Goal: Obtain resource: Obtain resource

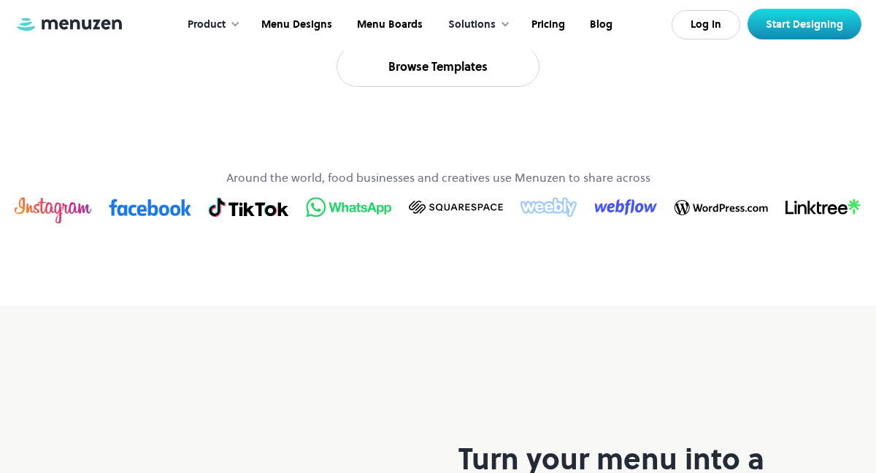
scroll to position [854, 0]
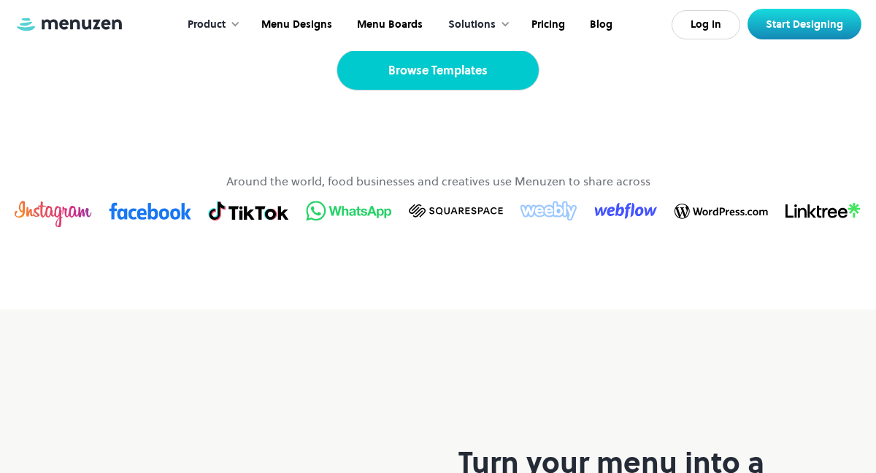
click at [449, 90] on link "Browse Templates" at bounding box center [437, 70] width 203 height 41
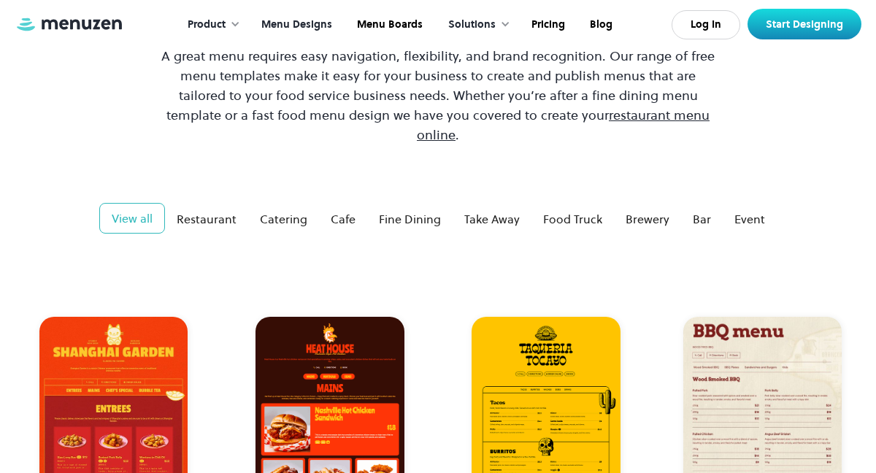
scroll to position [166, 0]
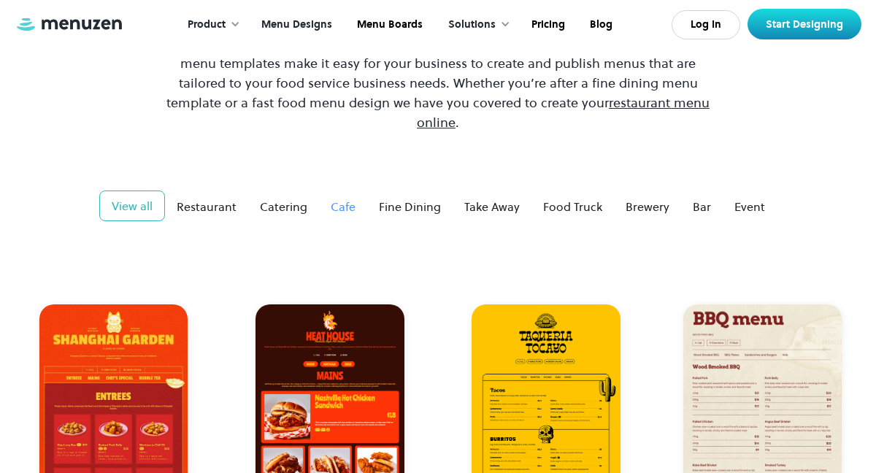
click at [342, 198] on div "Cafe" at bounding box center [343, 207] width 25 height 18
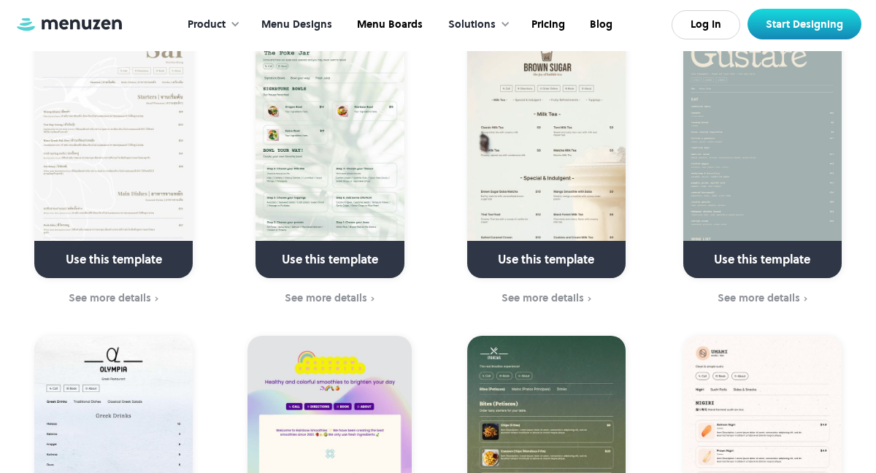
scroll to position [2260, 0]
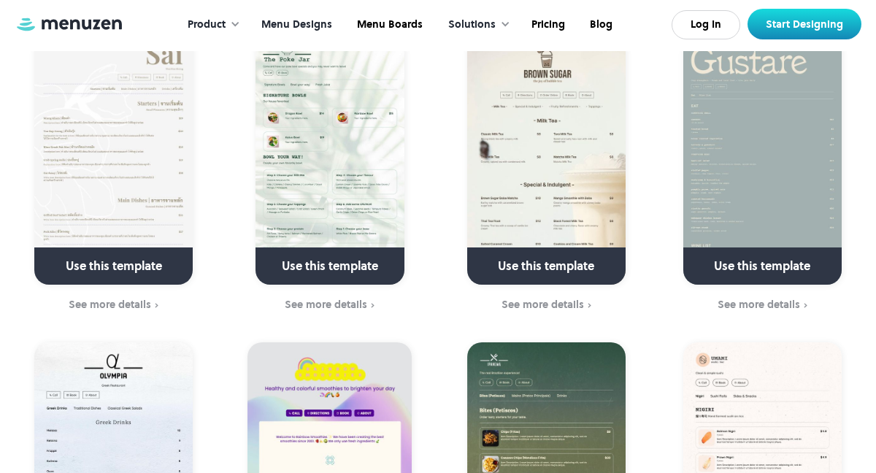
click at [606, 136] on img at bounding box center [546, 160] width 158 height 247
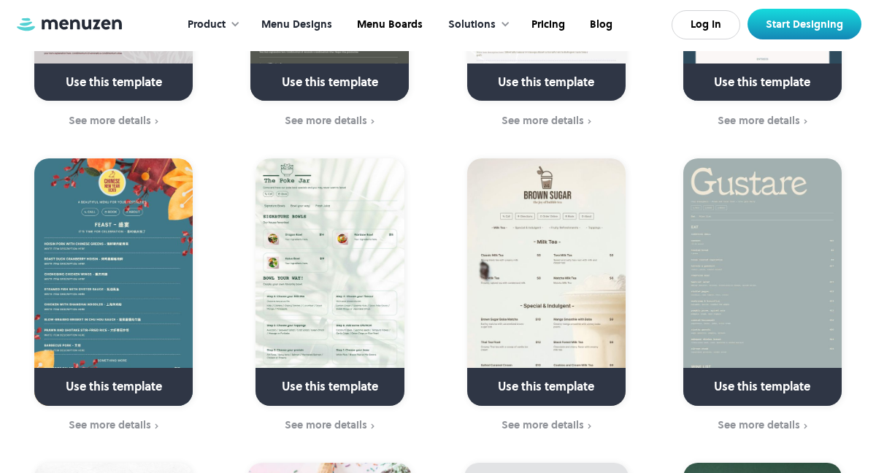
scroll to position [3077, 0]
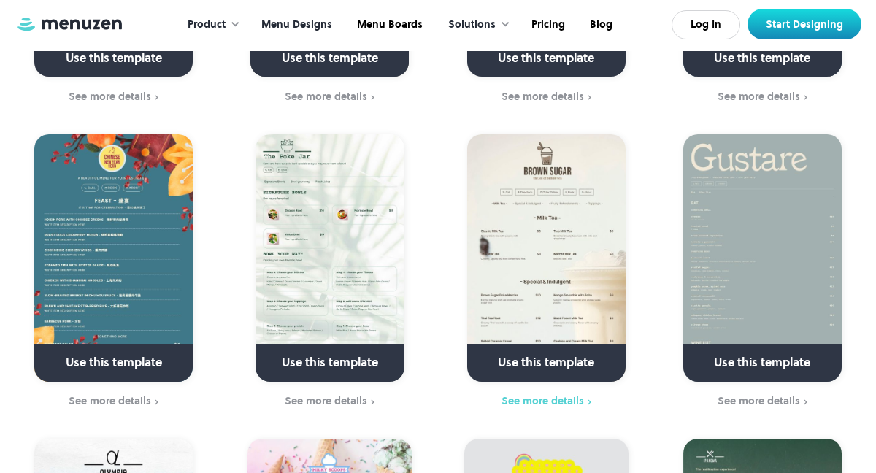
click at [560, 395] on div "See more details" at bounding box center [542, 401] width 82 height 12
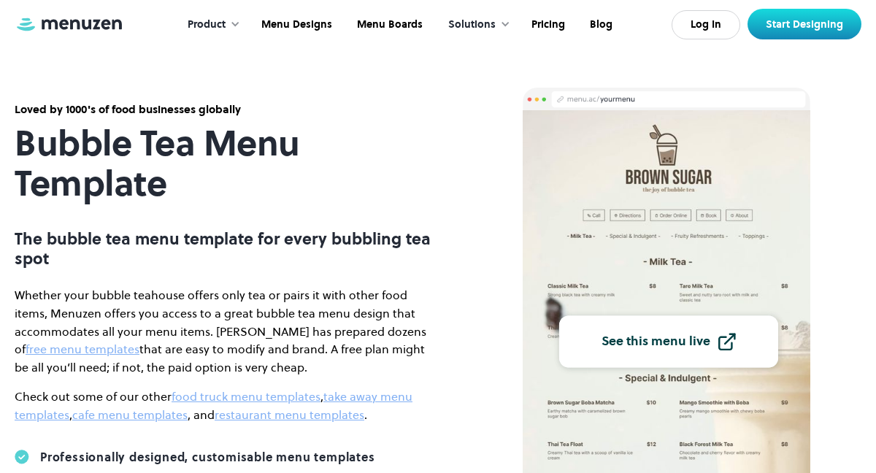
scroll to position [2, 0]
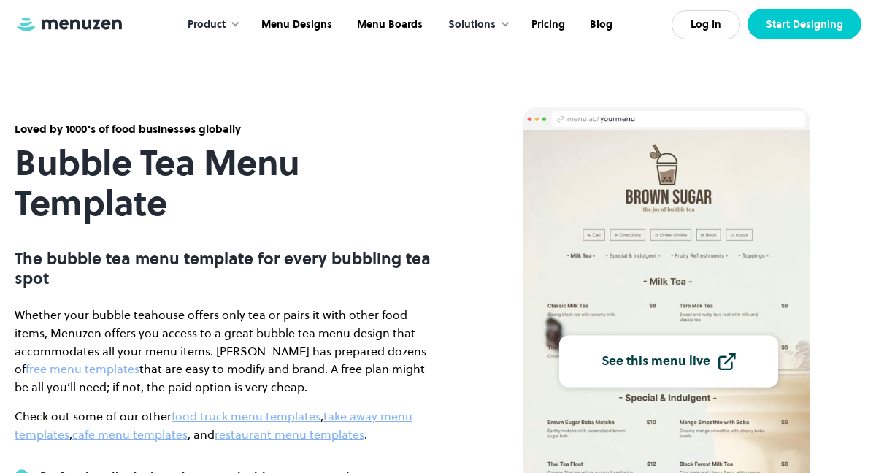
click at [814, 28] on link "Start Designing" at bounding box center [804, 24] width 114 height 31
